Goal: Transaction & Acquisition: Purchase product/service

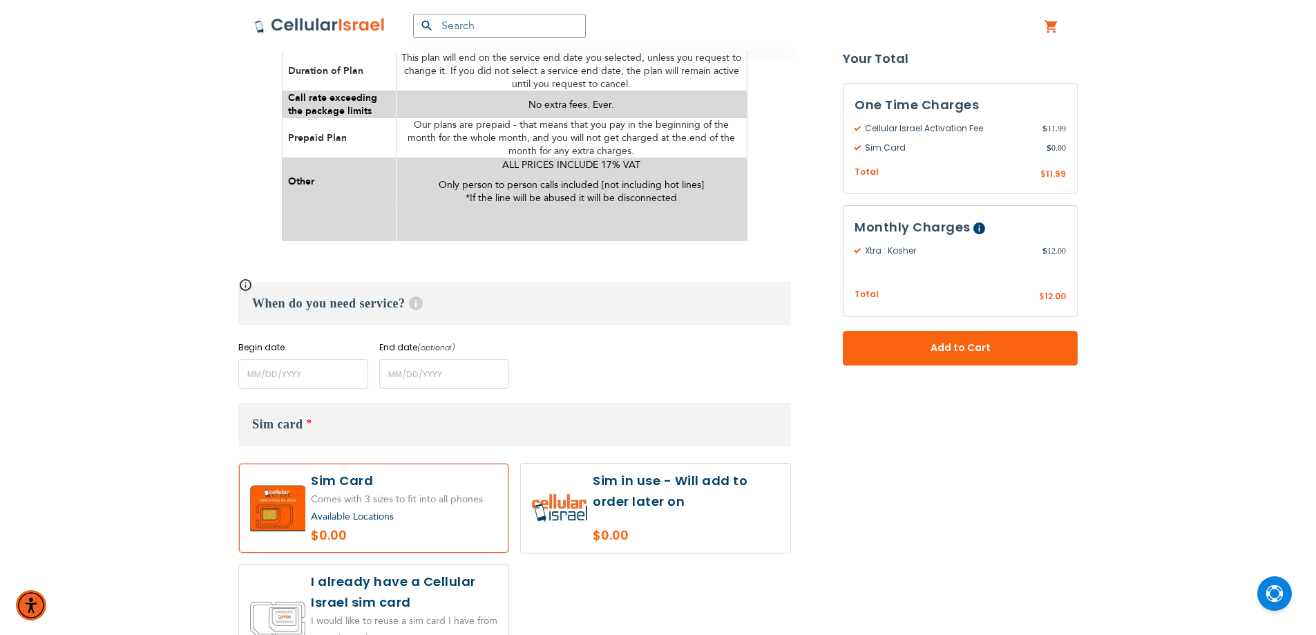
scroll to position [622, 0]
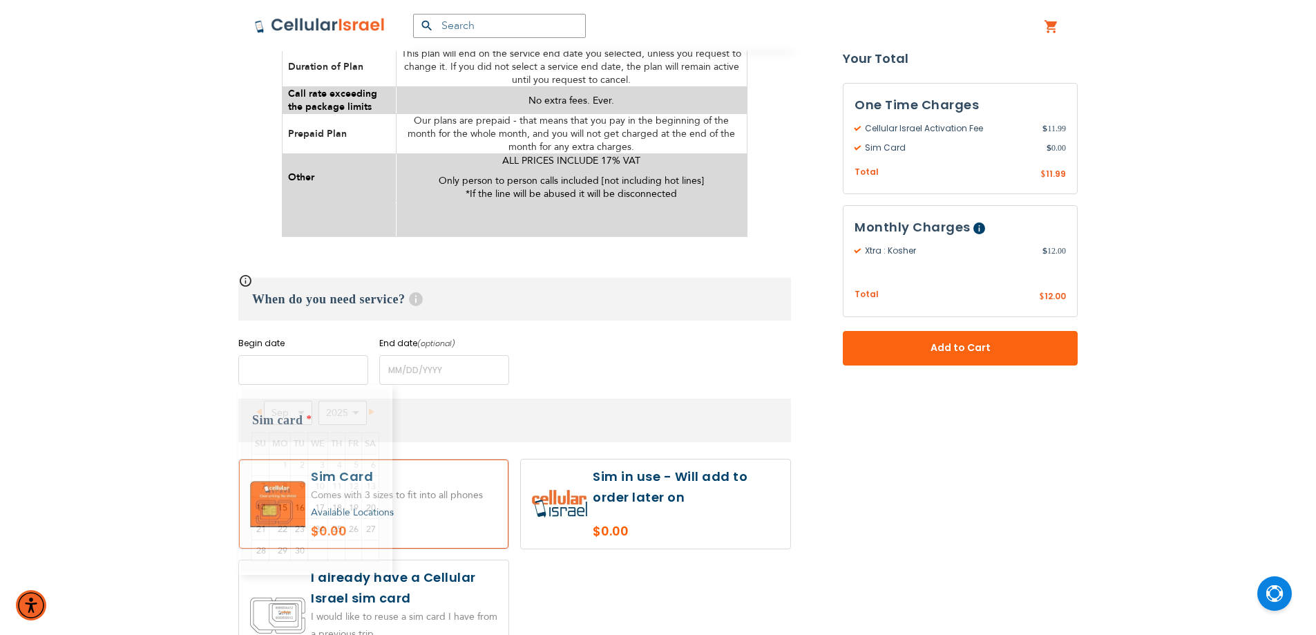
click at [329, 367] on input "name" at bounding box center [303, 370] width 130 height 30
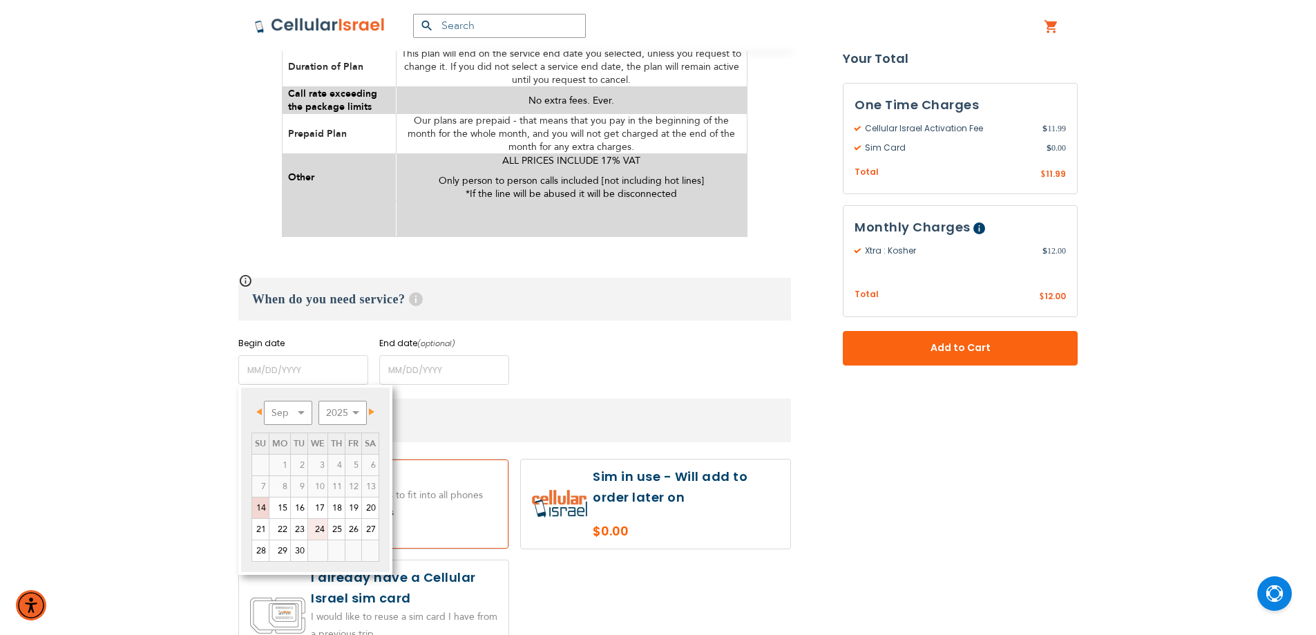
click at [321, 526] on link "24" at bounding box center [317, 529] width 19 height 21
type input "[DATE]"
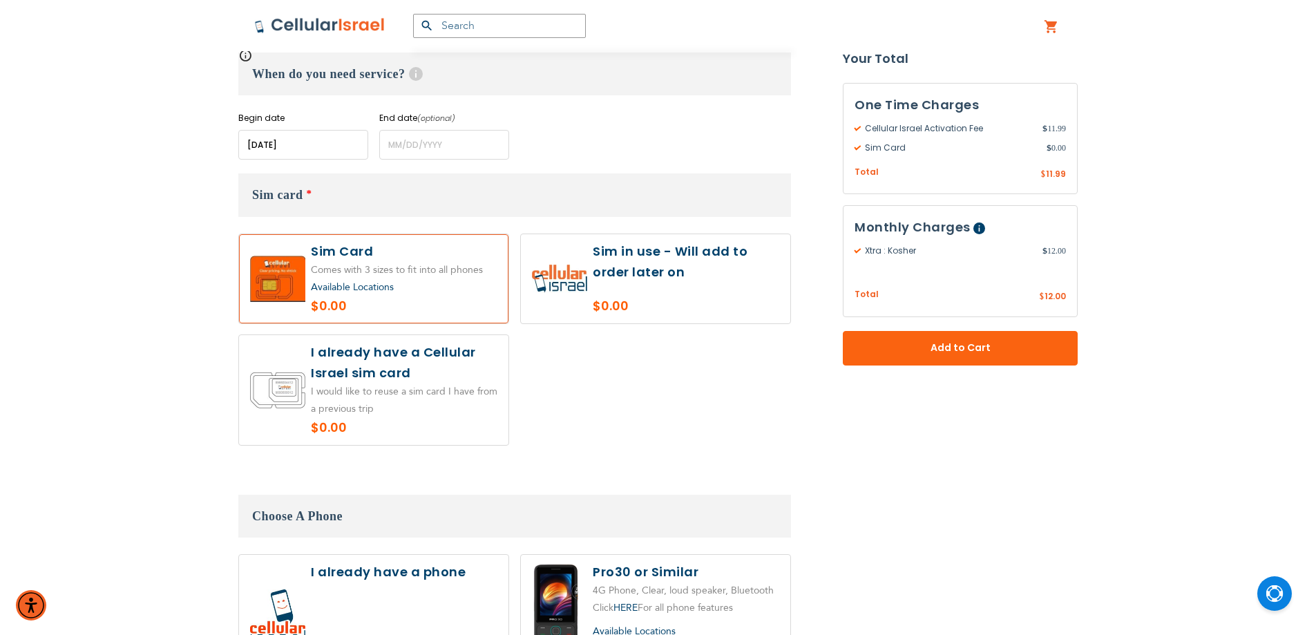
scroll to position [898, 0]
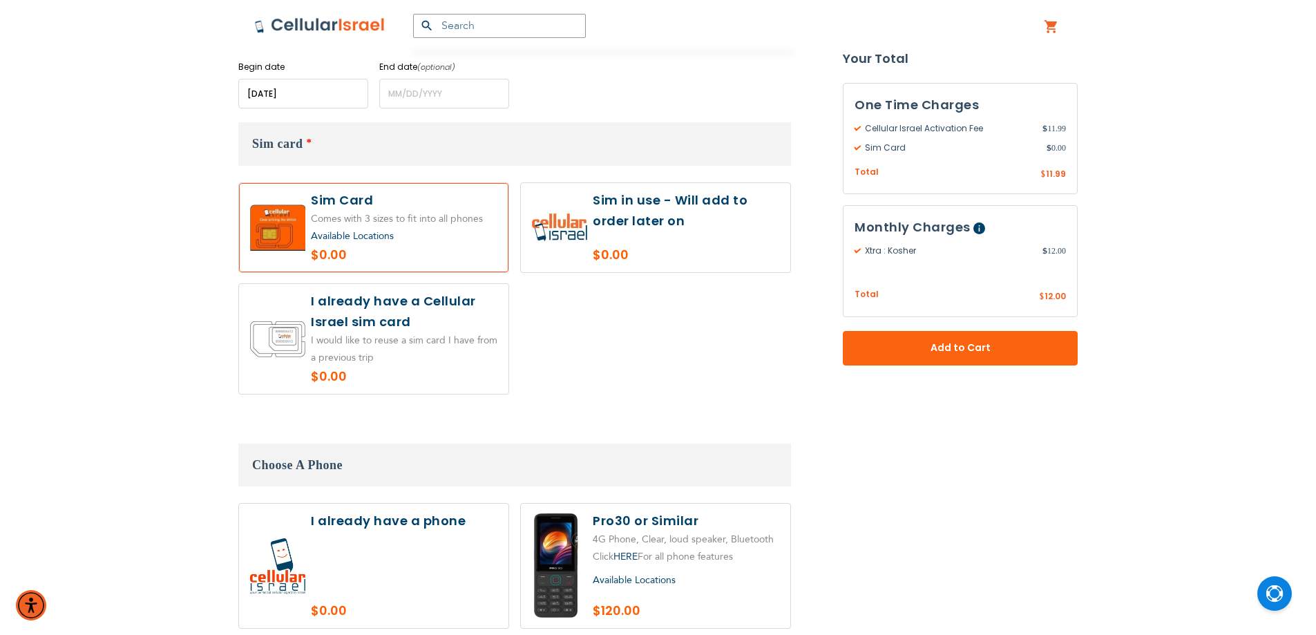
click at [607, 251] on label at bounding box center [655, 227] width 269 height 89
radio input "true"
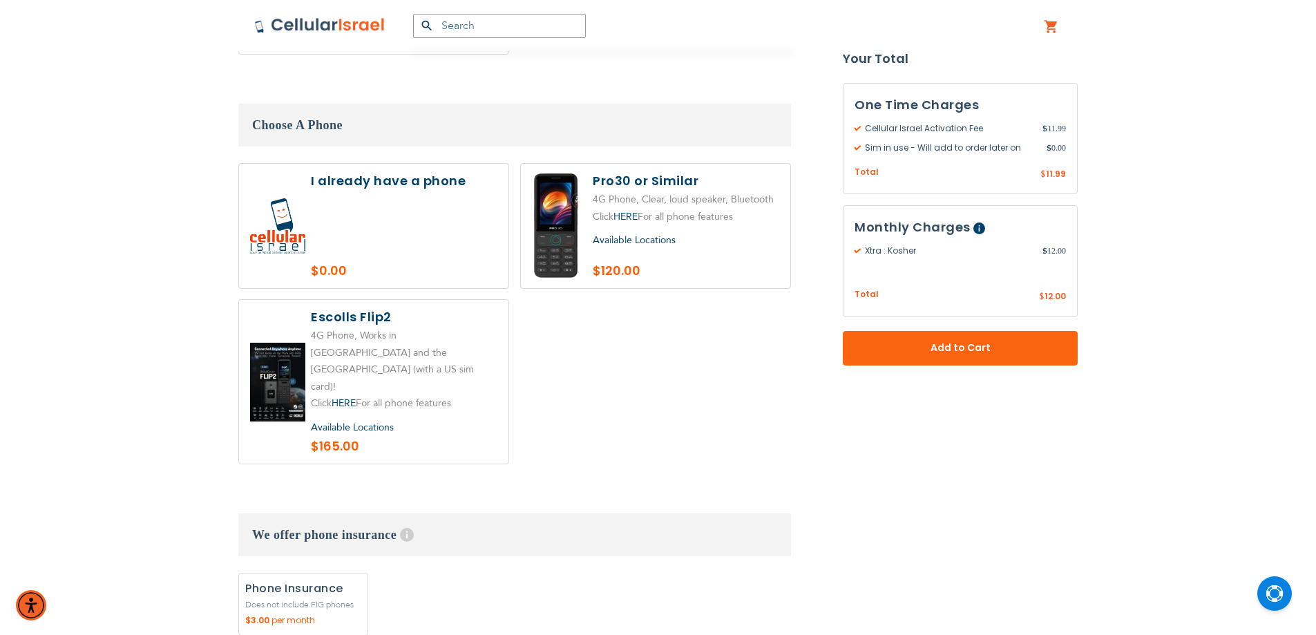
scroll to position [1244, 0]
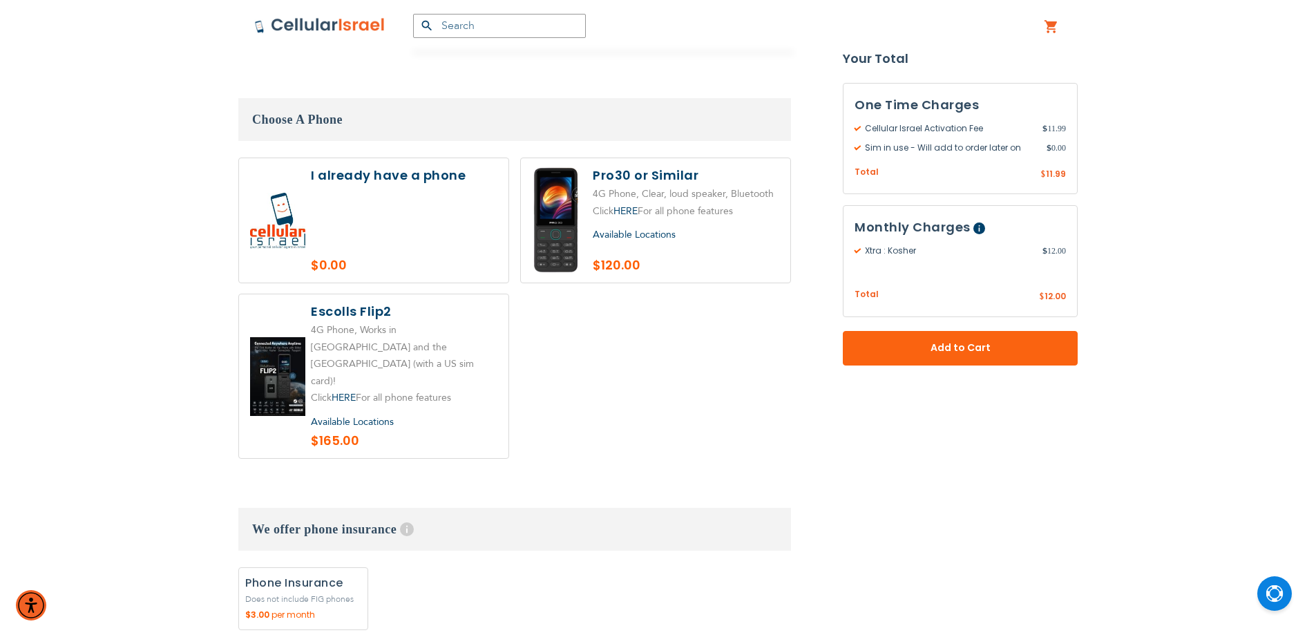
click at [349, 221] on label at bounding box center [373, 220] width 269 height 124
radio input "true"
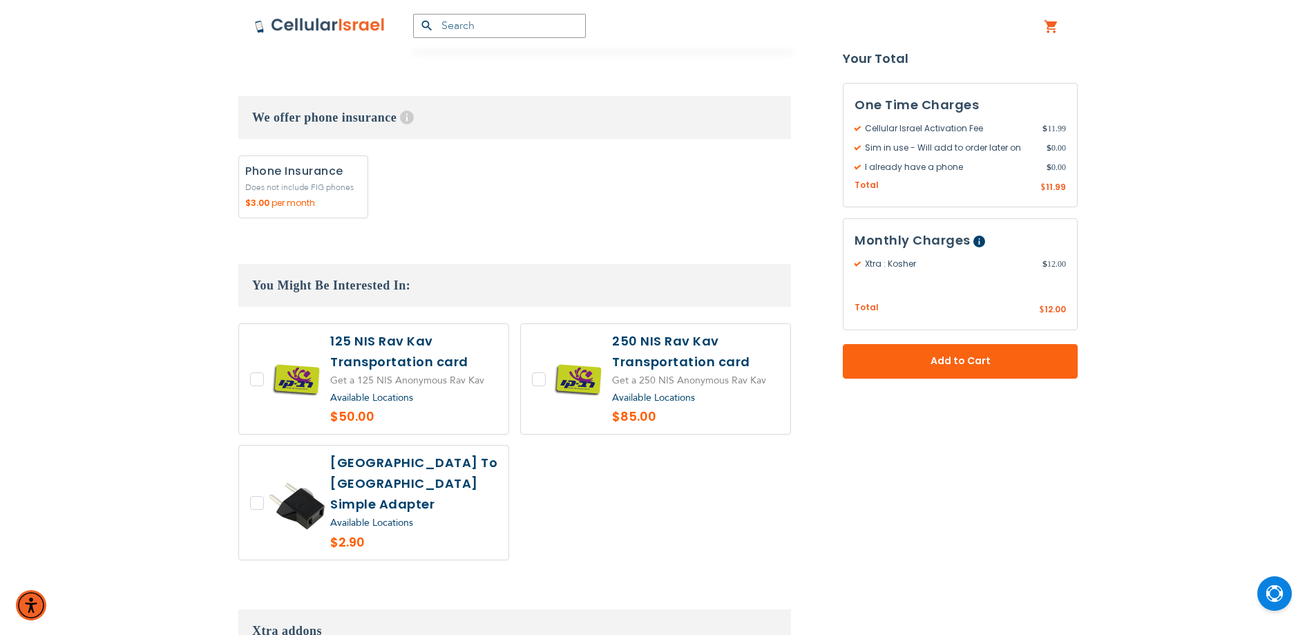
scroll to position [1727, 0]
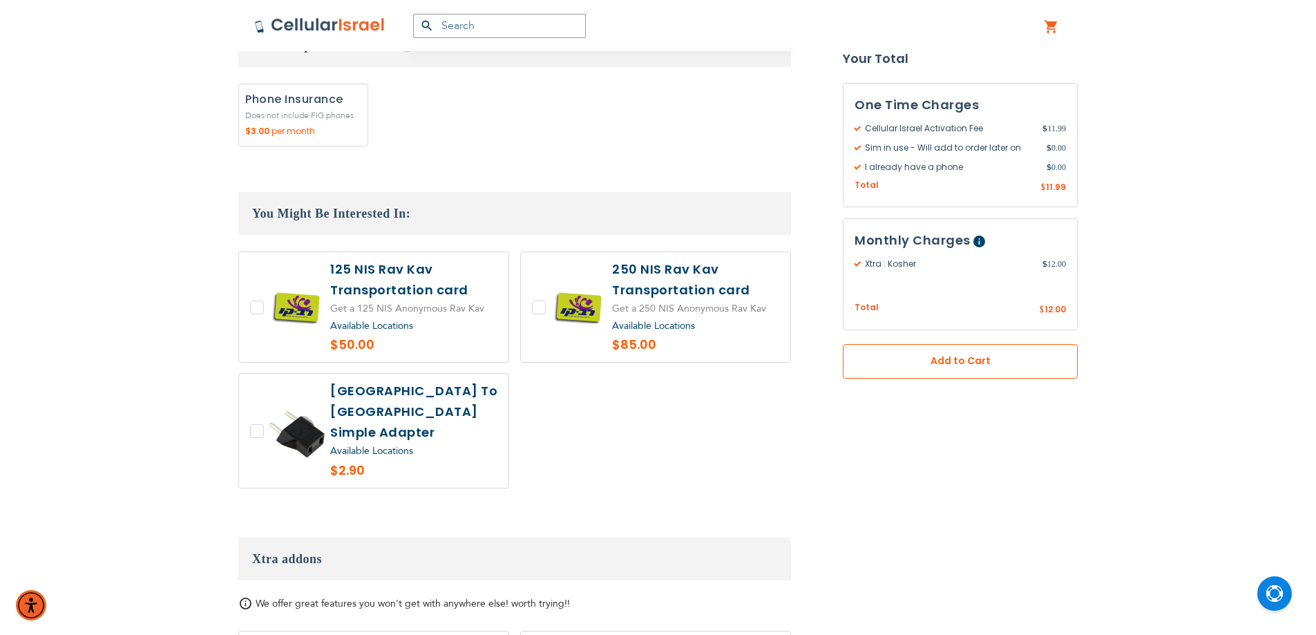
click at [982, 364] on span "Add to Cart" at bounding box center [960, 361] width 144 height 15
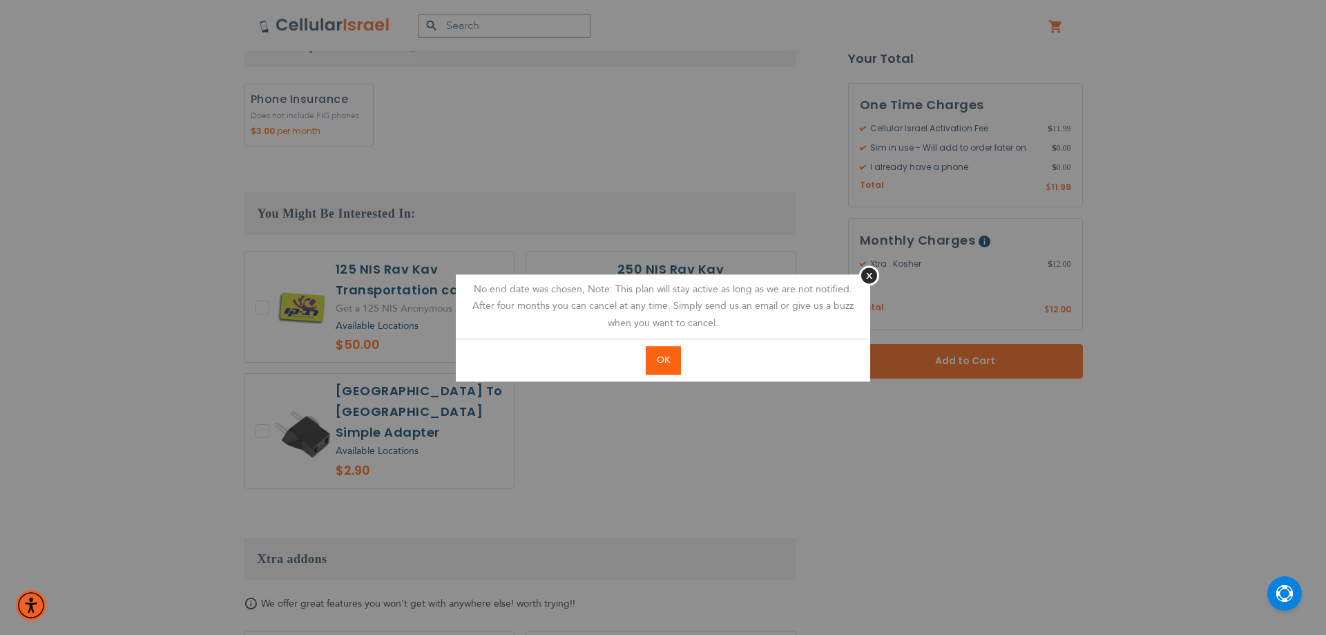
click at [666, 374] on button "OK" at bounding box center [663, 360] width 35 height 28
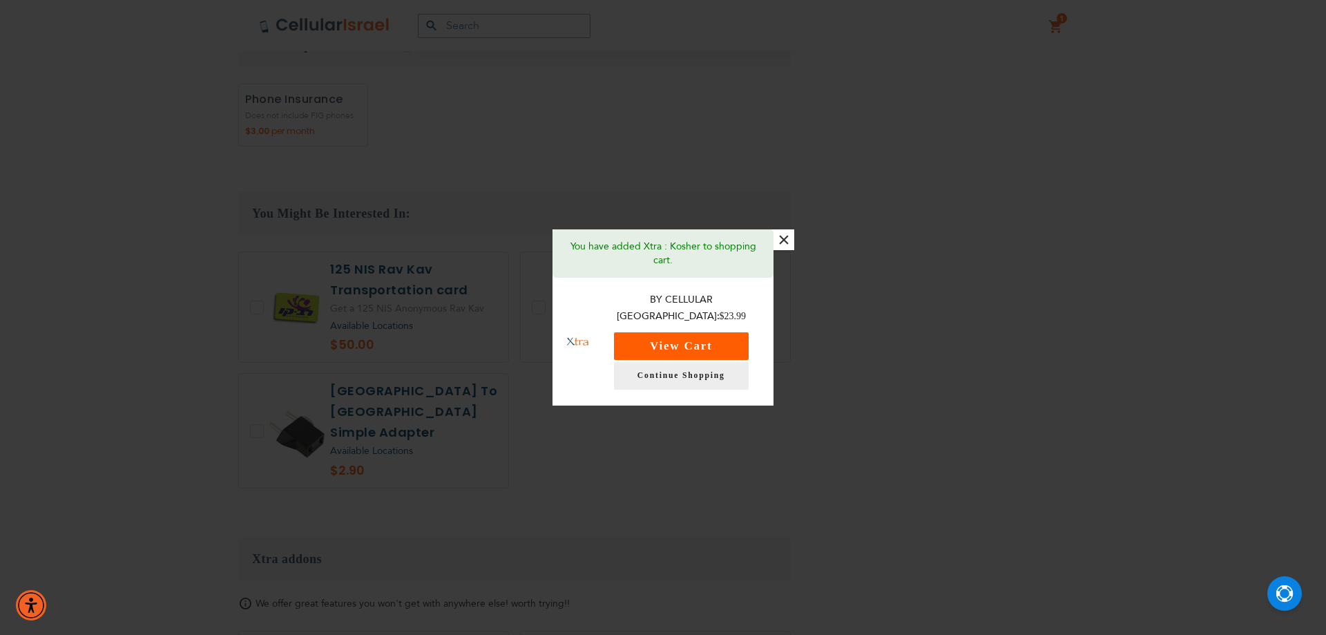
click at [689, 341] on button "View Cart" at bounding box center [681, 346] width 135 height 28
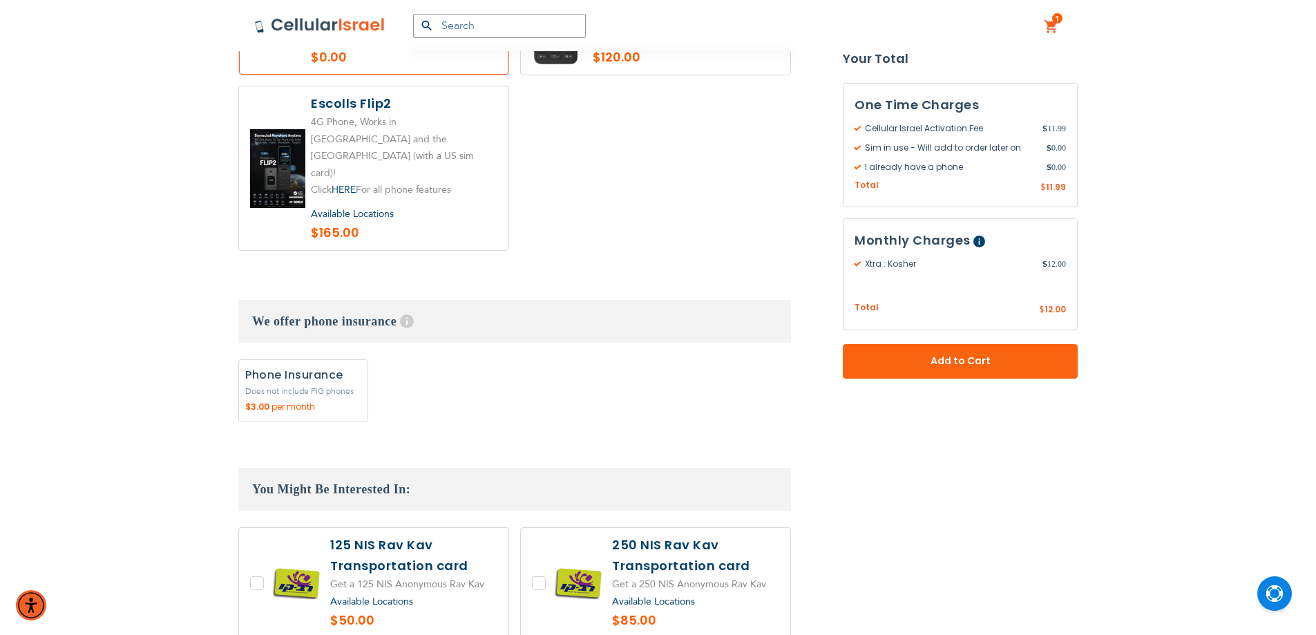
scroll to position [1451, 0]
